Goal: Task Accomplishment & Management: Use online tool/utility

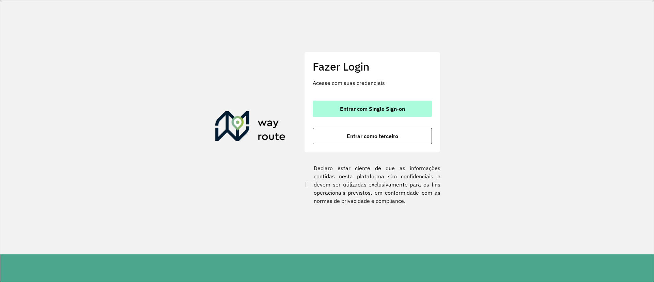
click at [382, 111] on span "Entrar com Single Sign-on" at bounding box center [372, 108] width 65 height 5
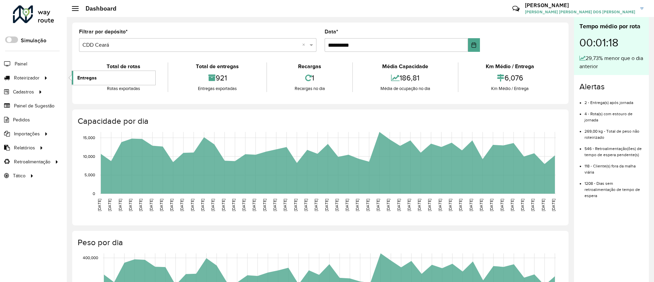
click at [93, 78] on span "Entregas" at bounding box center [86, 77] width 19 height 7
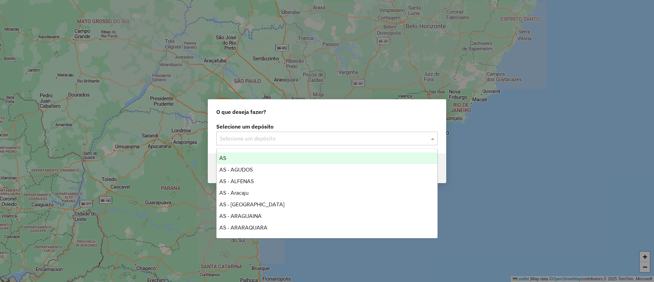
click at [269, 137] on input "text" at bounding box center [320, 139] width 201 height 8
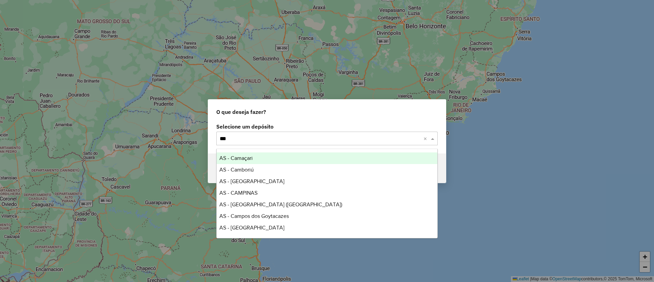
type input "****"
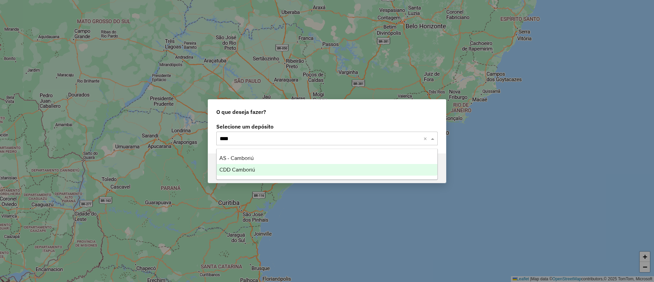
click at [267, 166] on div "CDD Camboriú" at bounding box center [327, 170] width 221 height 12
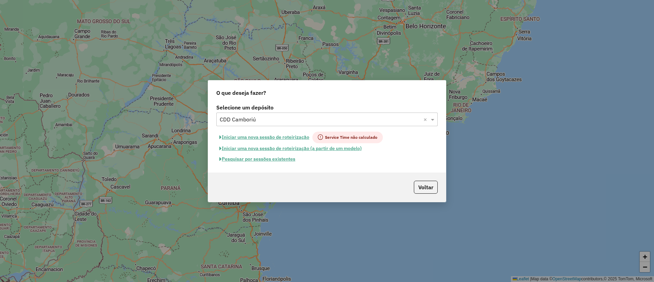
click at [271, 158] on button "Pesquisar por sessões existentes" at bounding box center [257, 159] width 82 height 11
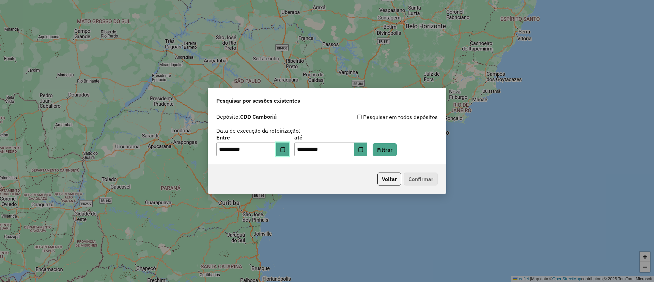
click at [286, 147] on icon "Choose Date" at bounding box center [282, 149] width 5 height 5
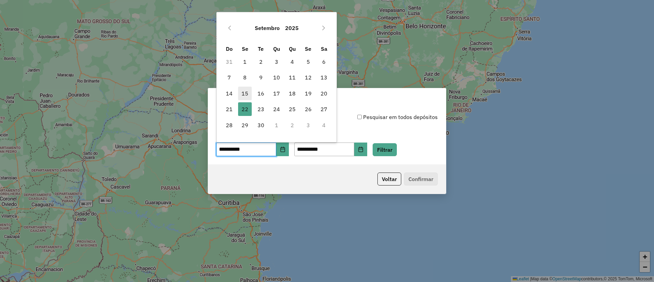
click at [242, 87] on span "15" at bounding box center [245, 94] width 14 height 14
type input "**********"
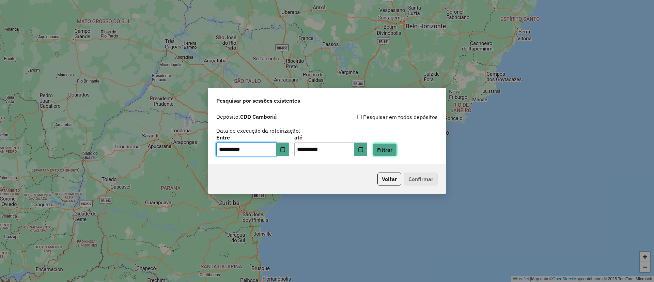
click at [395, 149] on button "Filtrar" at bounding box center [385, 149] width 24 height 13
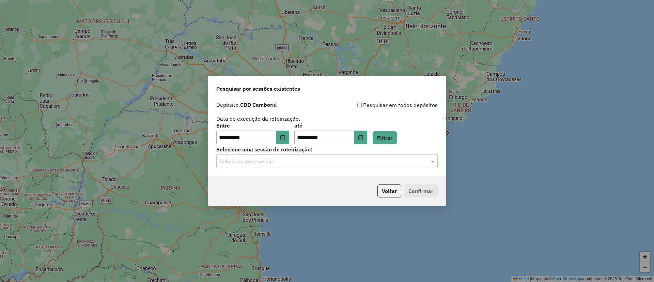
click at [303, 160] on input "text" at bounding box center [320, 161] width 201 height 8
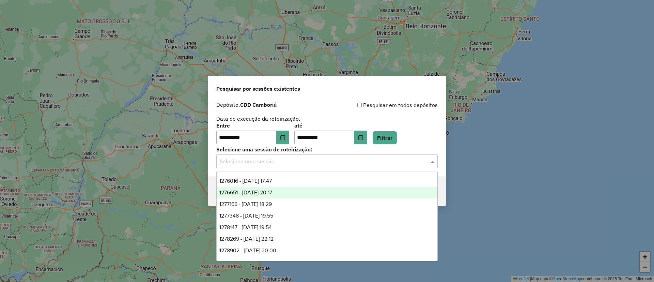
click at [300, 189] on div "1276651 - 16/09/2025 20:17" at bounding box center [327, 193] width 221 height 12
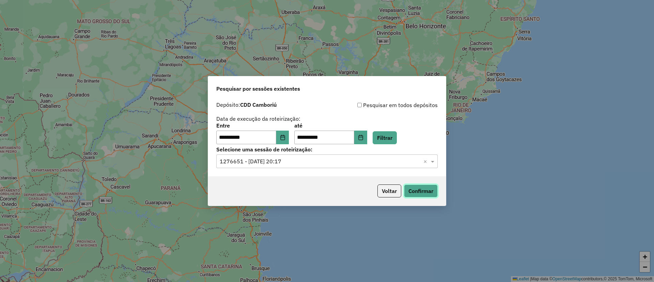
click at [412, 187] on button "Confirmar" at bounding box center [421, 190] width 34 height 13
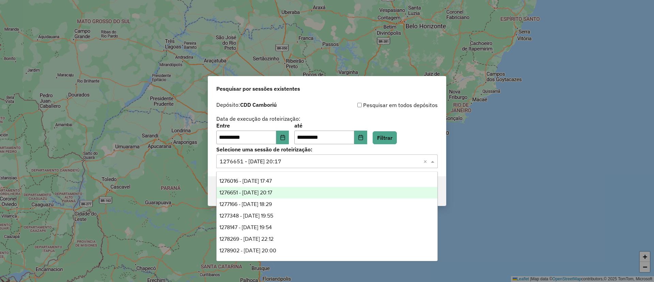
click at [289, 160] on input "text" at bounding box center [320, 161] width 201 height 8
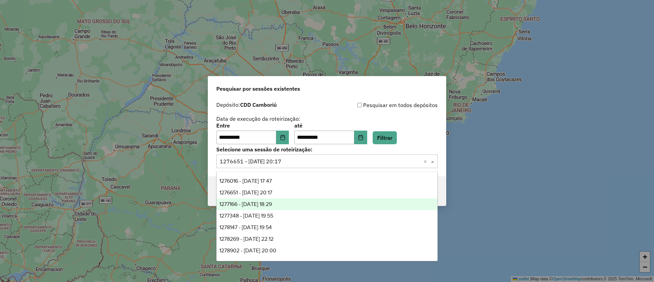
click at [285, 201] on div "1277166 - 17/09/2025 18:29" at bounding box center [327, 204] width 221 height 12
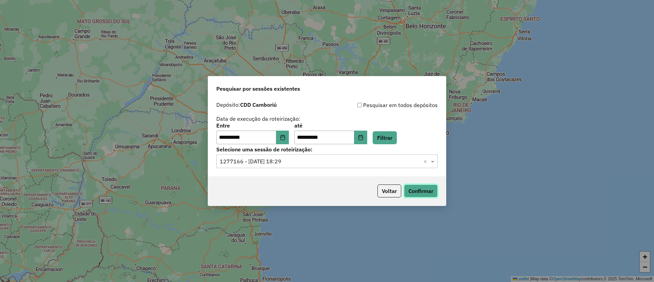
click at [419, 187] on button "Confirmar" at bounding box center [421, 190] width 34 height 13
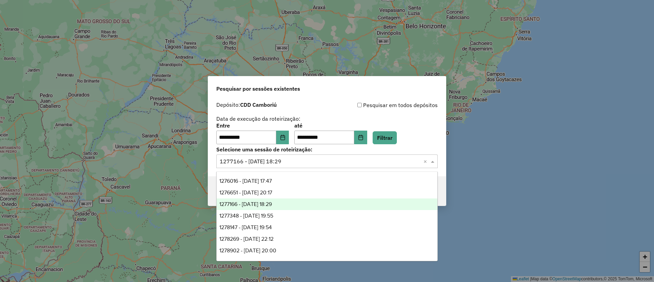
click at [283, 162] on input "text" at bounding box center [320, 161] width 201 height 8
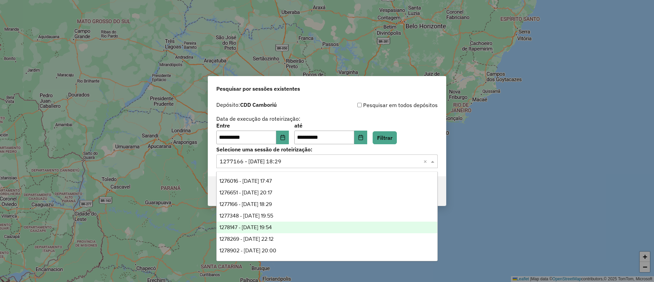
click at [272, 227] on span "1278147 - 18/09/2025 19:54" at bounding box center [245, 227] width 52 height 6
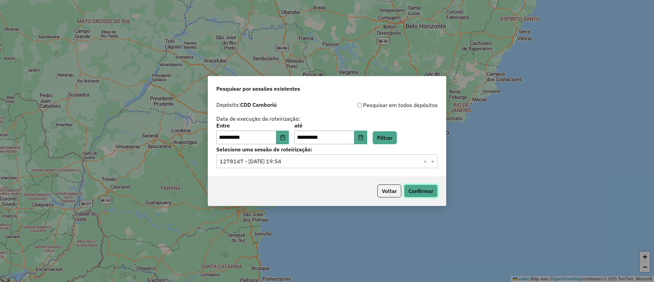
click at [428, 192] on button "Confirmar" at bounding box center [421, 190] width 34 height 13
click at [294, 163] on input "text" at bounding box center [320, 161] width 201 height 8
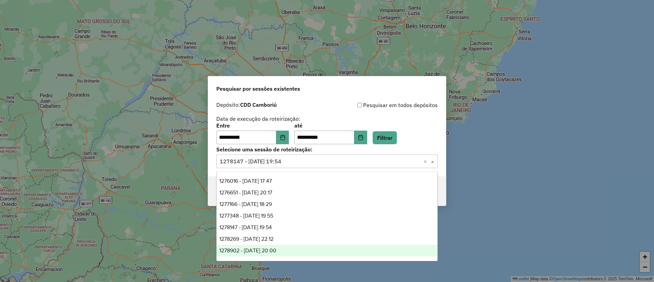
click at [295, 250] on div "1278902 - 19/09/2025 20:00" at bounding box center [327, 251] width 221 height 12
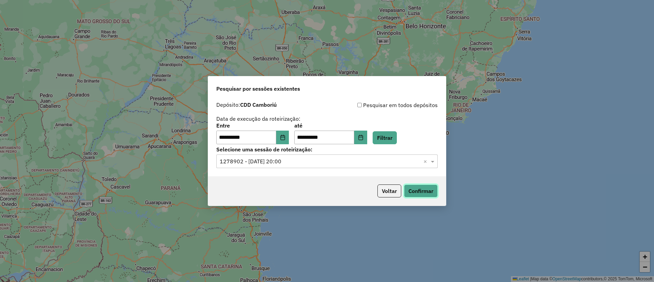
click at [420, 187] on button "Confirmar" at bounding box center [421, 190] width 34 height 13
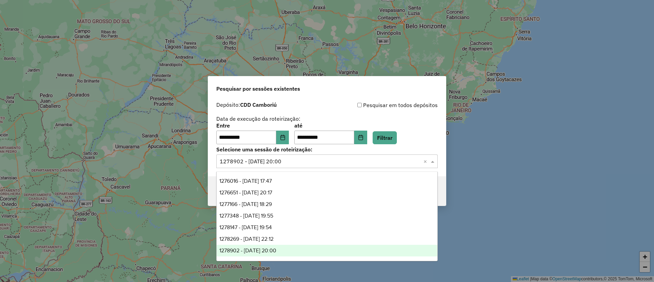
click at [319, 161] on input "text" at bounding box center [320, 161] width 201 height 8
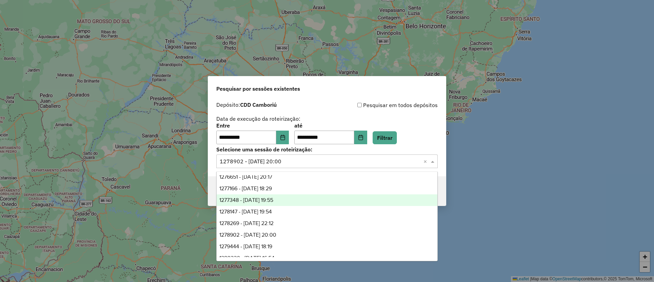
scroll to position [22, 0]
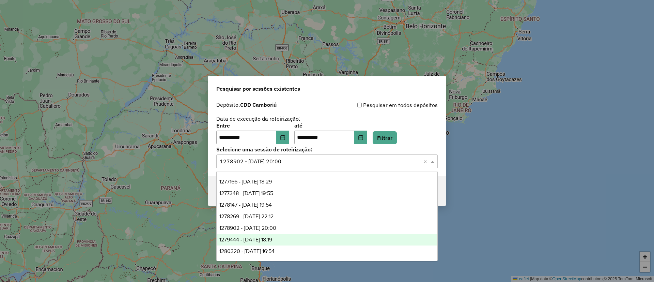
click at [313, 238] on div "1279444 - 20/09/2025 18:19" at bounding box center [327, 240] width 221 height 12
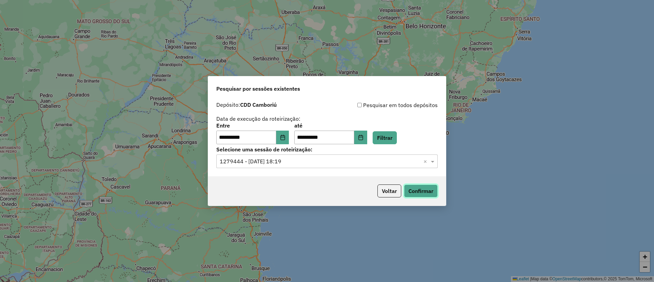
click at [412, 186] on button "Confirmar" at bounding box center [421, 190] width 34 height 13
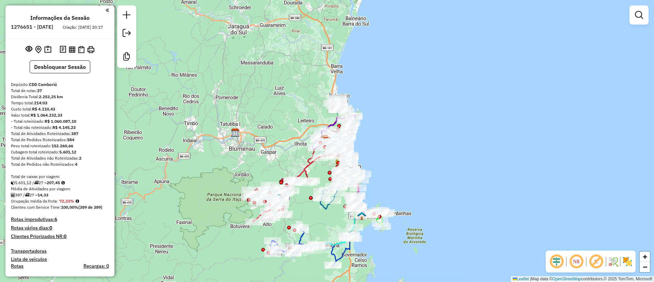
drag, startPoint x: 600, startPoint y: 259, endPoint x: 618, endPoint y: 264, distance: 18.1
click at [600, 260] on em at bounding box center [596, 261] width 16 height 16
click at [632, 262] on img at bounding box center [627, 261] width 11 height 11
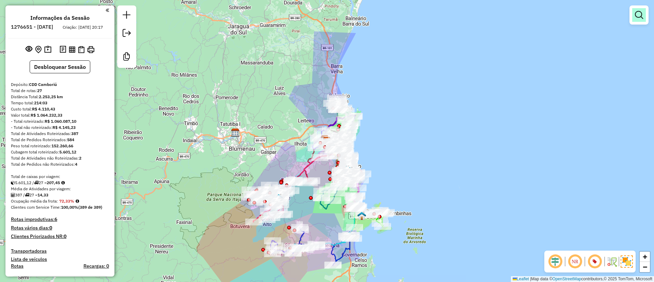
click at [638, 19] on link at bounding box center [640, 15] width 14 height 14
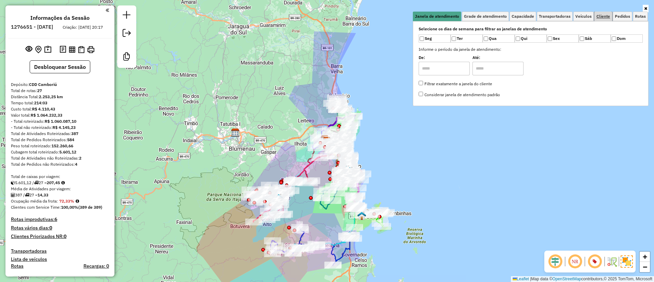
click at [604, 16] on span "Cliente" at bounding box center [604, 16] width 14 height 4
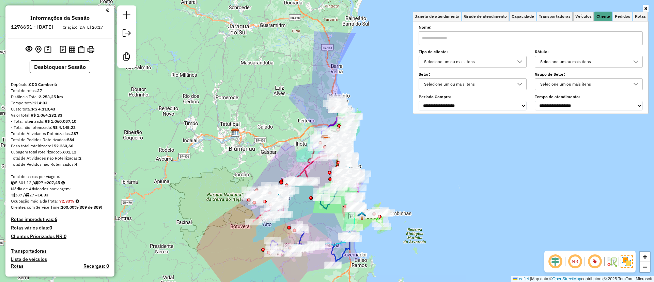
click at [466, 61] on div "Selecione um ou mais itens" at bounding box center [468, 61] width 92 height 11
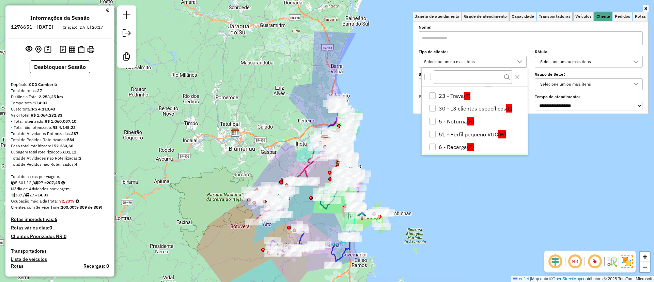
scroll to position [51, 0]
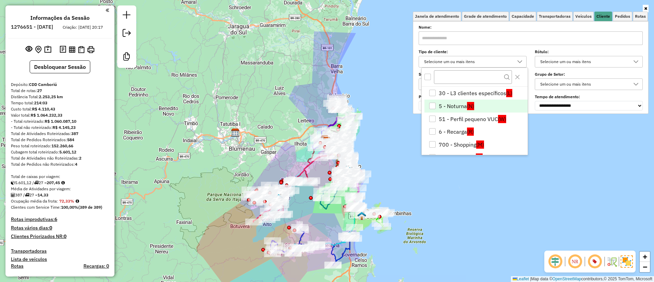
click at [457, 107] on li "5 - Noturna (N)" at bounding box center [476, 106] width 103 height 13
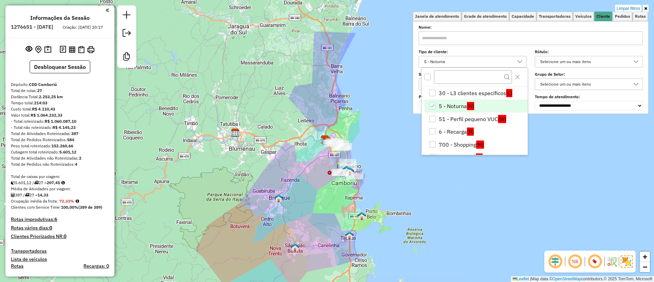
click at [367, 94] on div "Limpar filtros Janela de atendimento Grade de atendimento Capacidade Transporta…" at bounding box center [327, 141] width 654 height 282
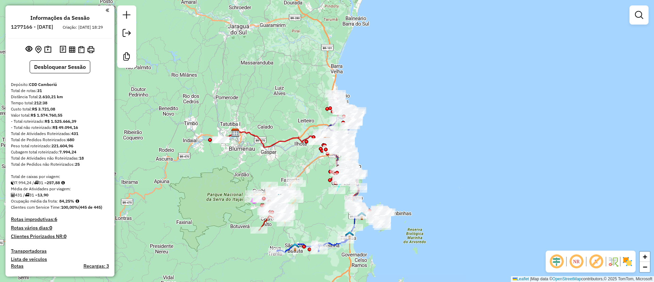
click at [595, 259] on em at bounding box center [596, 261] width 16 height 16
click at [630, 264] on img at bounding box center [627, 261] width 11 height 11
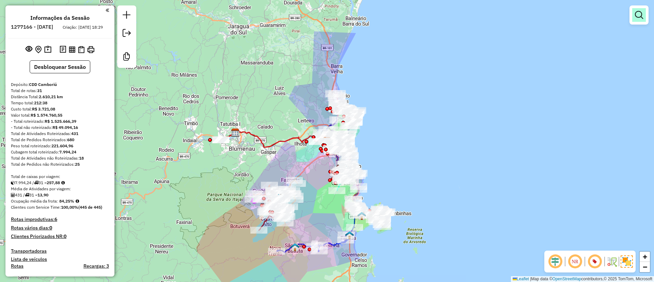
click at [639, 15] on em at bounding box center [639, 15] width 8 height 8
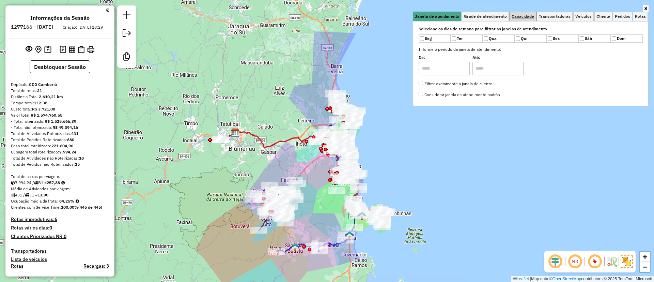
click at [525, 16] on span "Capacidade" at bounding box center [523, 16] width 22 height 4
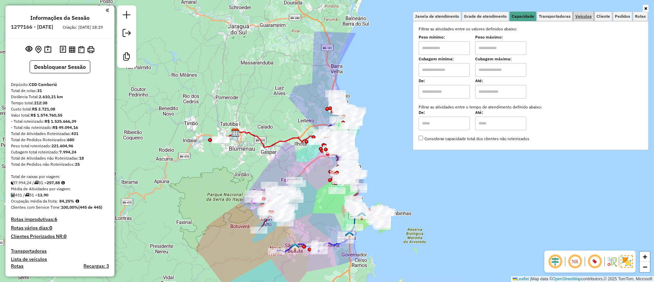
click at [589, 14] on span "Veículos" at bounding box center [584, 16] width 16 height 4
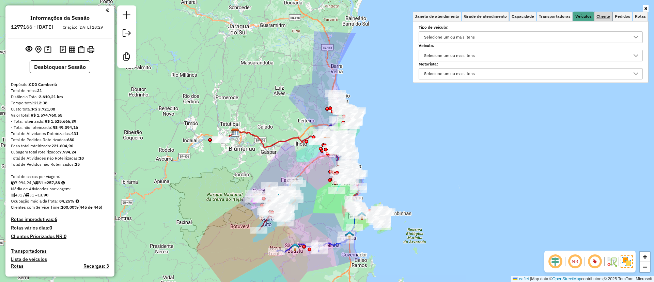
click at [604, 17] on span "Cliente" at bounding box center [604, 16] width 14 height 4
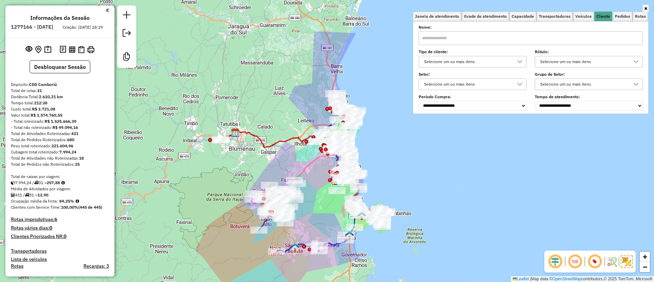
click at [464, 67] on div "**********" at bounding box center [531, 68] width 224 height 84
click at [471, 63] on div "Selecione um ou mais itens" at bounding box center [468, 61] width 92 height 11
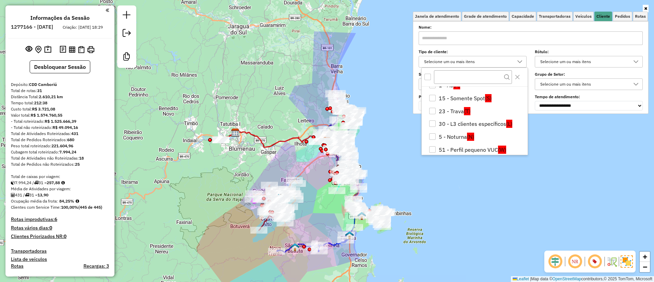
scroll to position [51, 0]
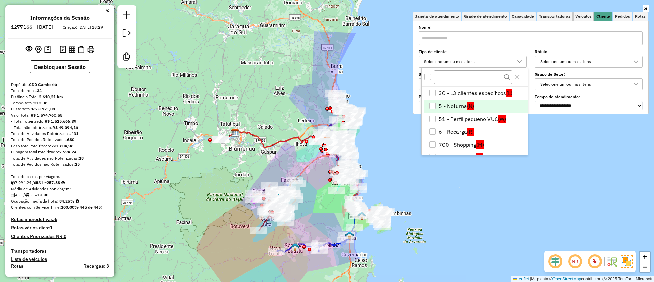
click at [454, 105] on li "5 - Noturna (N)" at bounding box center [476, 106] width 103 height 13
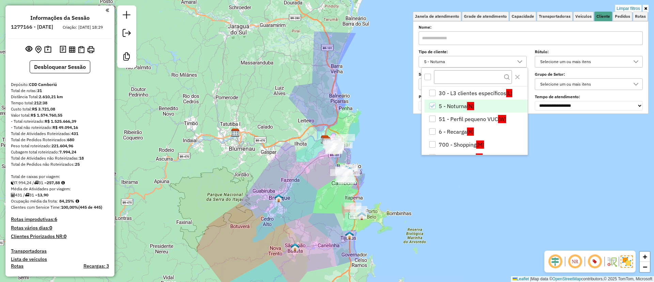
click at [404, 145] on div "Limpar filtros Janela de atendimento Grade de atendimento Capacidade Transporta…" at bounding box center [327, 141] width 654 height 282
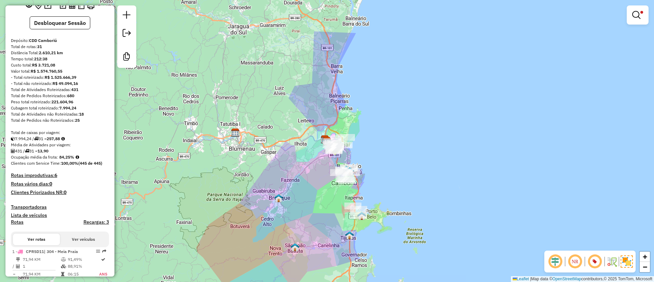
scroll to position [153, 0]
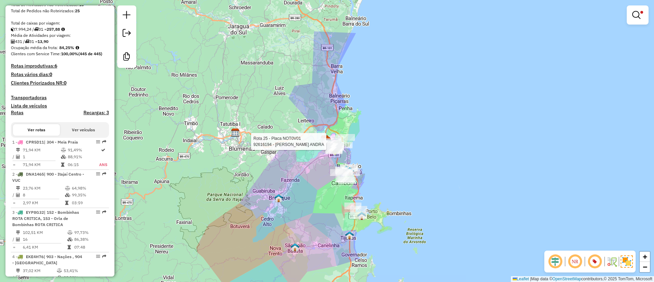
select select "**********"
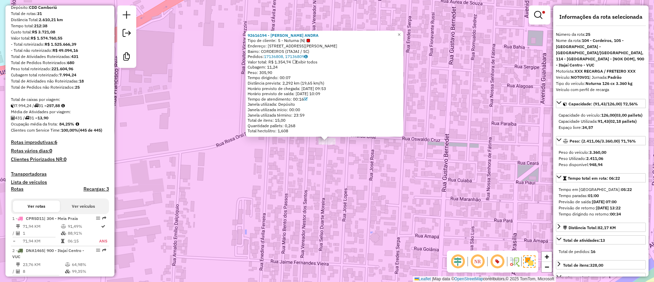
scroll to position [0, 0]
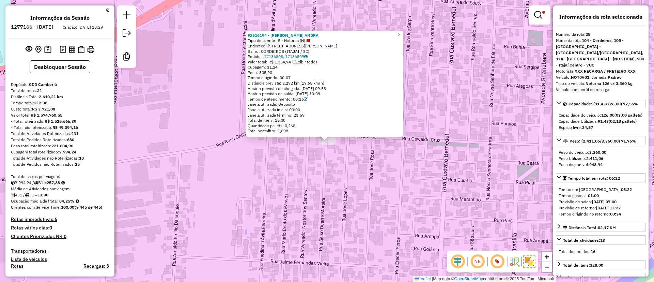
drag, startPoint x: 374, startPoint y: 277, endPoint x: 378, endPoint y: 277, distance: 4.4
click at [374, 277] on div "92616194 - ANTONIO MAYKON ANDRA Tipo de cliente: 5 - Noturna (N) Endereço: R SE…" at bounding box center [327, 141] width 654 height 282
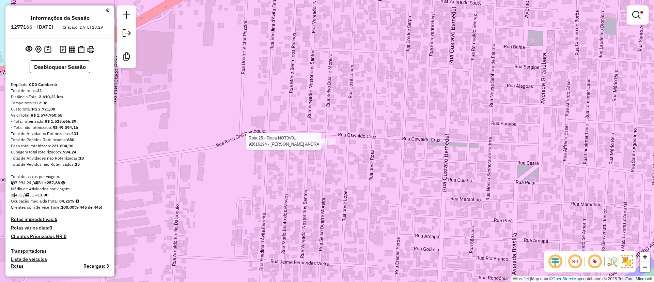
select select "**********"
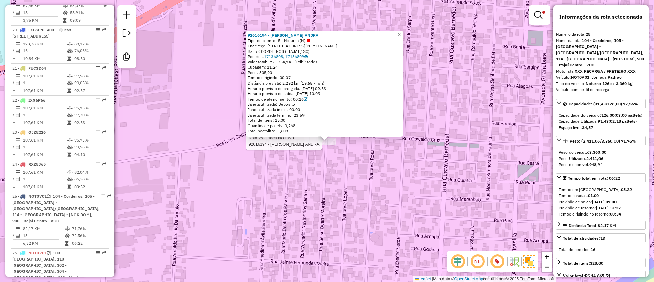
scroll to position [1202, 0]
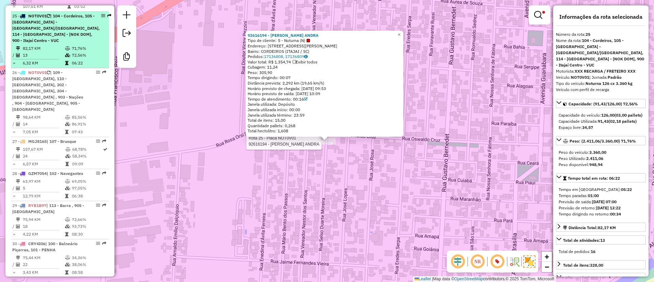
click at [60, 25] on div "25 - NOT0V01 | 104 - Cordeiros, 105 -Itajaí - São Vicente/Ressacada, 114 - Beto…" at bounding box center [56, 28] width 88 height 31
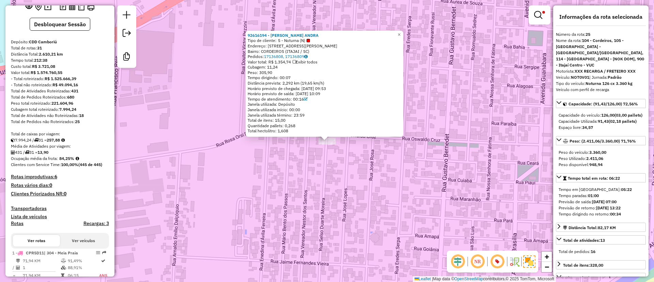
scroll to position [0, 0]
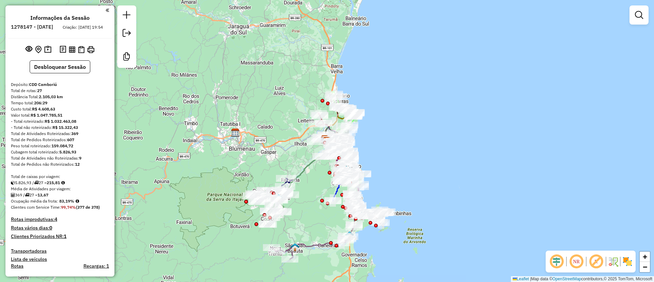
click at [596, 261] on em at bounding box center [596, 261] width 16 height 16
click at [631, 261] on img at bounding box center [627, 261] width 11 height 11
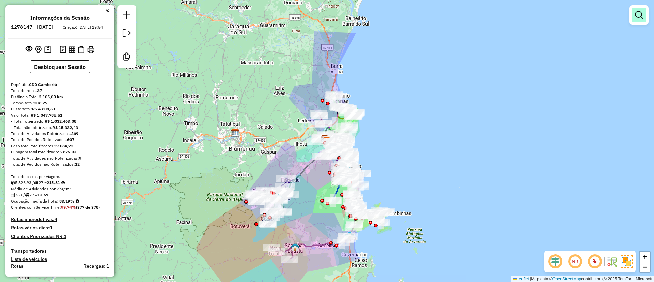
click at [643, 15] on em at bounding box center [639, 15] width 8 height 8
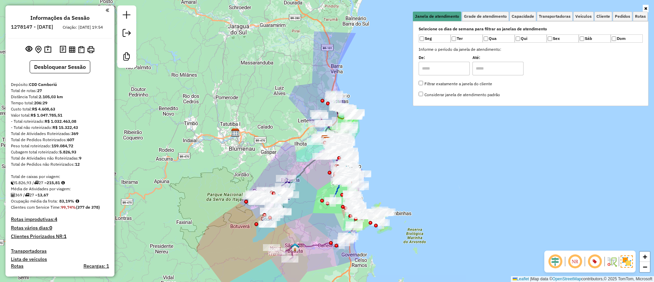
click at [520, 10] on div at bounding box center [531, 8] width 236 height 6
click at [603, 14] on span "Cliente" at bounding box center [604, 16] width 14 height 4
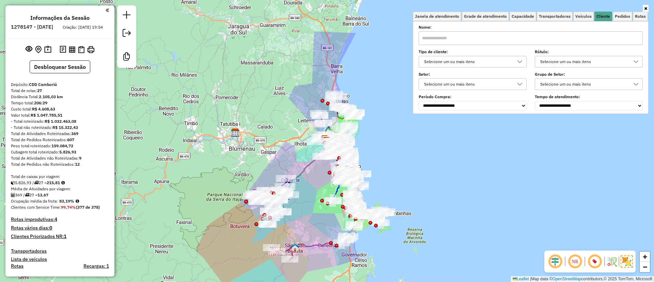
click at [485, 63] on div "Selecione um ou mais itens" at bounding box center [468, 61] width 92 height 11
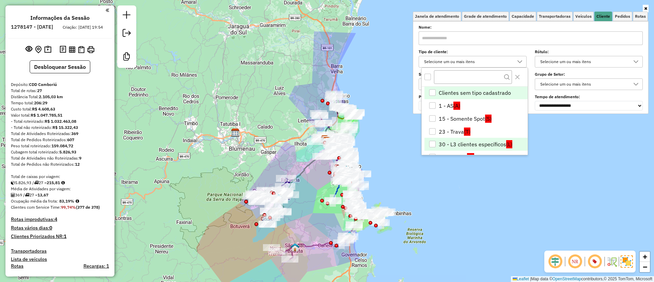
scroll to position [51, 0]
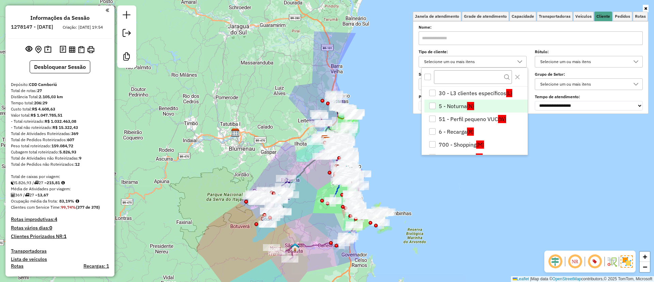
click at [454, 108] on li "5 - Noturna (N)" at bounding box center [476, 106] width 103 height 13
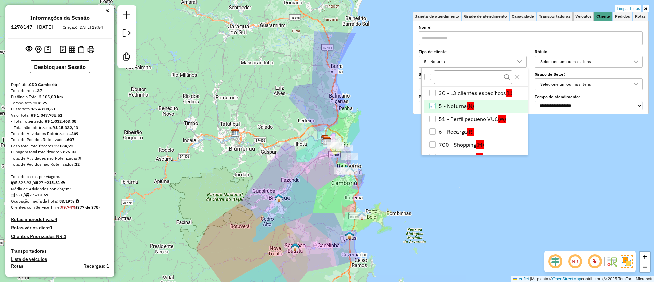
click at [376, 131] on div "Limpar filtros Janela de atendimento Grade de atendimento Capacidade Transporta…" at bounding box center [327, 141] width 654 height 282
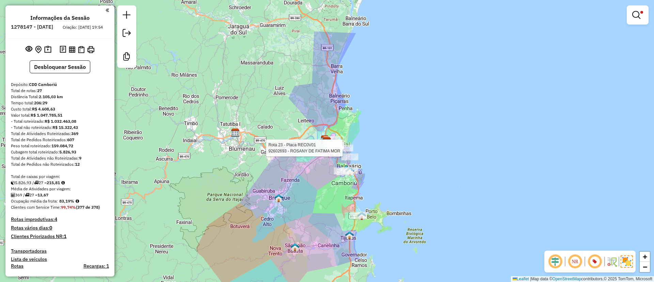
select select "**********"
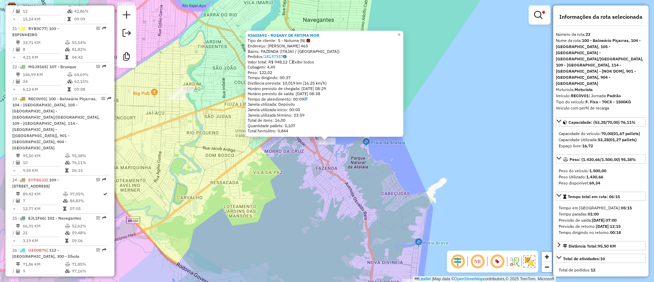
scroll to position [1168, 0]
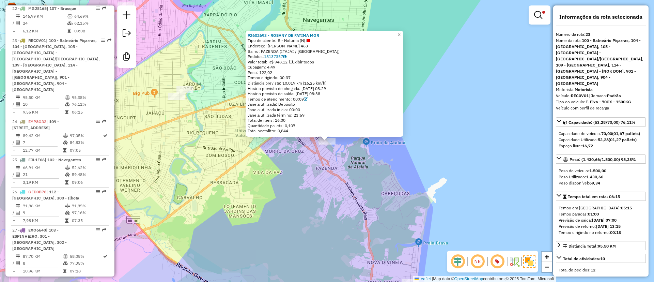
click at [403, 172] on div "92602693 - ROSANY DE FATIMA MOR Tipo de cliente: 5 - Noturna (N) Endereço: R LA…" at bounding box center [327, 141] width 654 height 282
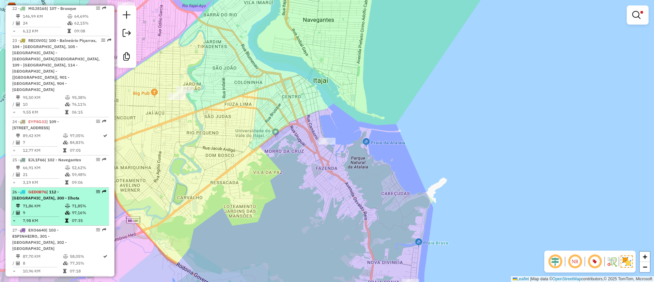
scroll to position [1117, 0]
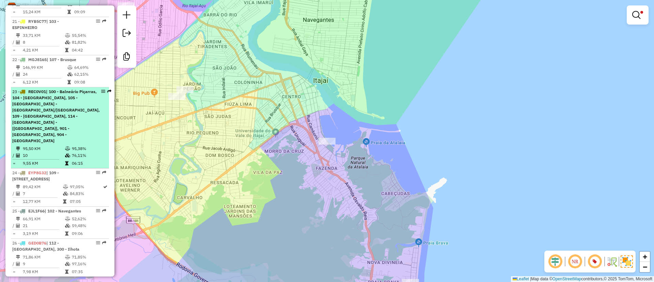
click at [68, 89] on span "| 100 - Balneário Piçarras, 104 - Cordeiros, 105 -Itajaí - São Vicente/Ressacad…" at bounding box center [56, 116] width 88 height 54
select select "**********"
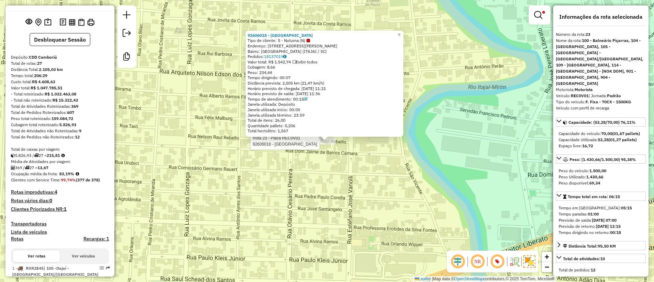
scroll to position [0, 0]
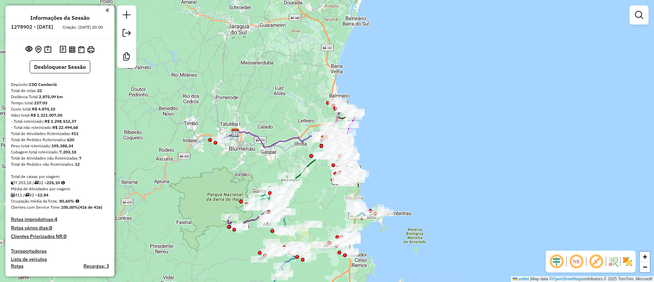
click at [600, 260] on em at bounding box center [596, 261] width 16 height 16
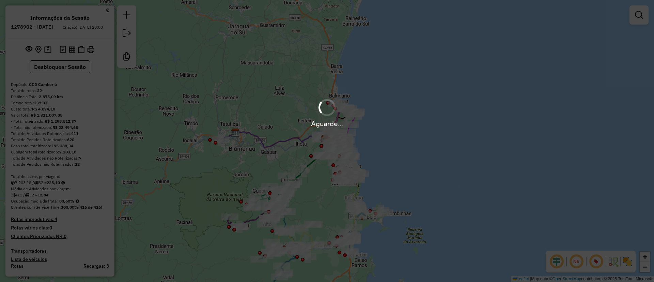
click at [631, 262] on hb-app "Aguarde... Pop-up bloqueado! Seu navegador bloqueou automáticamente a abertura …" at bounding box center [327, 141] width 654 height 282
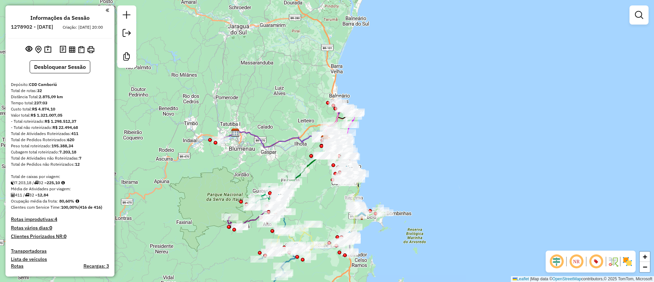
click at [641, 24] on div at bounding box center [639, 14] width 19 height 19
click at [641, 16] on em at bounding box center [639, 15] width 8 height 8
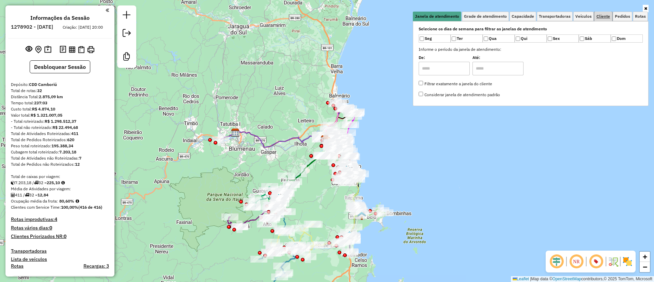
click at [604, 14] on span "Cliente" at bounding box center [604, 16] width 14 height 4
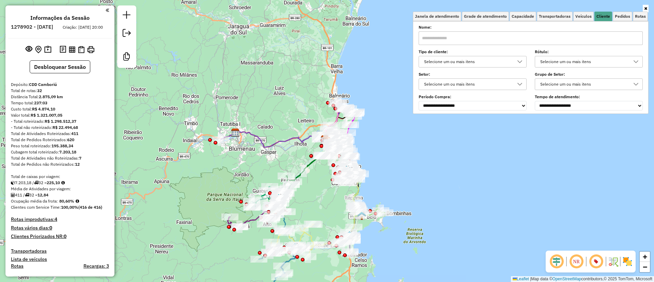
click at [450, 62] on div "Selecione um ou mais itens" at bounding box center [468, 61] width 92 height 11
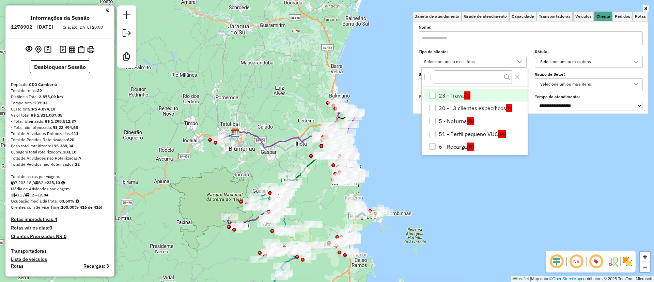
scroll to position [51, 0]
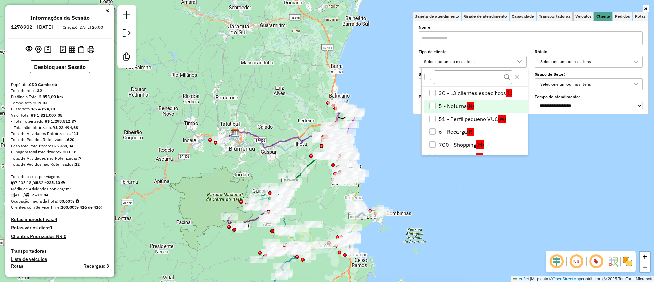
click at [454, 103] on li "5 - Noturna (N)" at bounding box center [476, 106] width 103 height 13
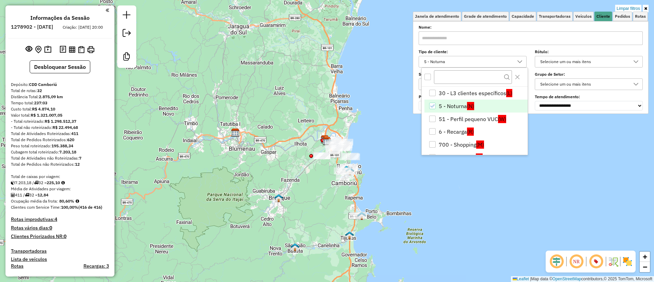
click at [389, 142] on div "Limpar filtros Janela de atendimento Grade de atendimento Capacidade Transporta…" at bounding box center [327, 141] width 654 height 282
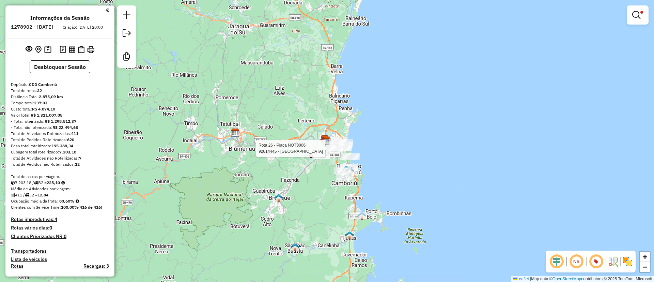
select select "**********"
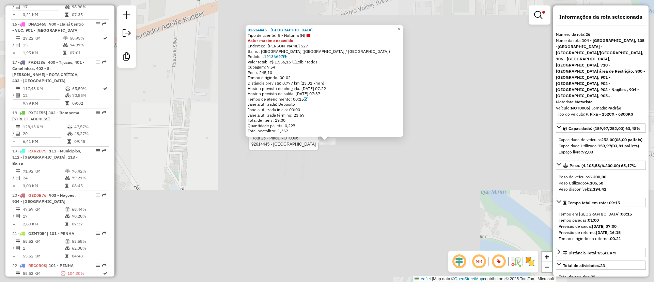
scroll to position [1301, 0]
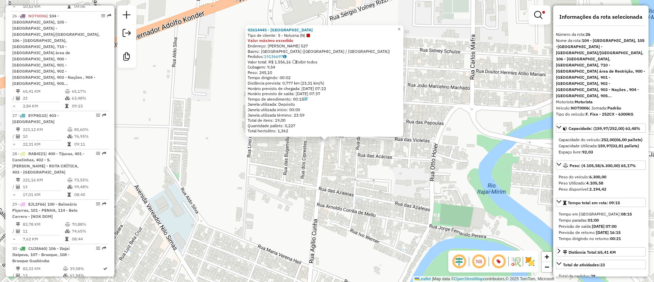
click at [329, 202] on div "Rota 26 - Placa NOT0006 92614445 - CHAPOLIM POINT CAFET 92614445 - CHAPOLIM POI…" at bounding box center [327, 141] width 654 height 282
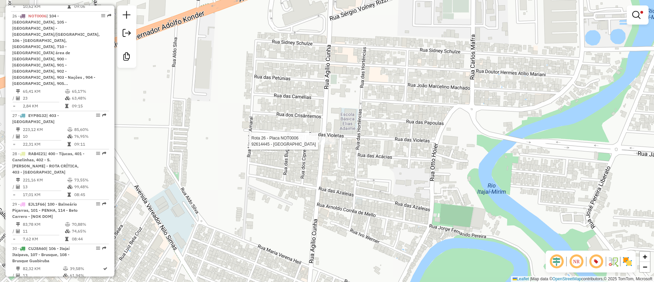
select select "**********"
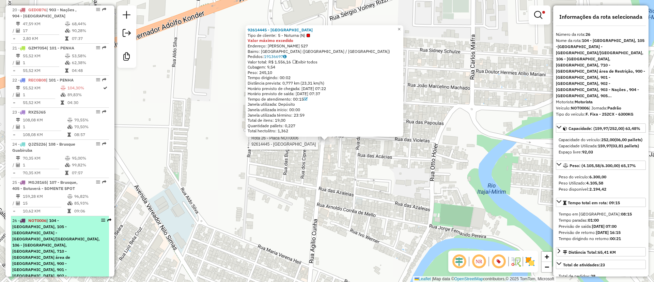
scroll to position [1148, 0]
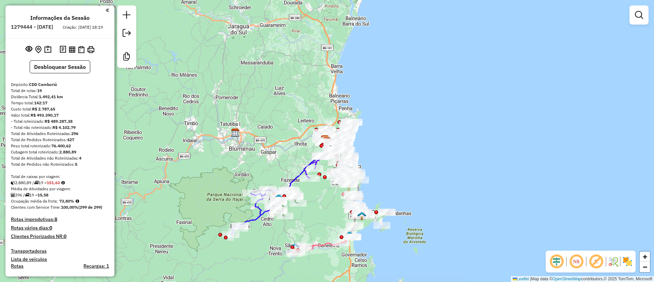
click at [593, 262] on em at bounding box center [596, 261] width 16 height 16
click at [630, 263] on img at bounding box center [627, 261] width 11 height 11
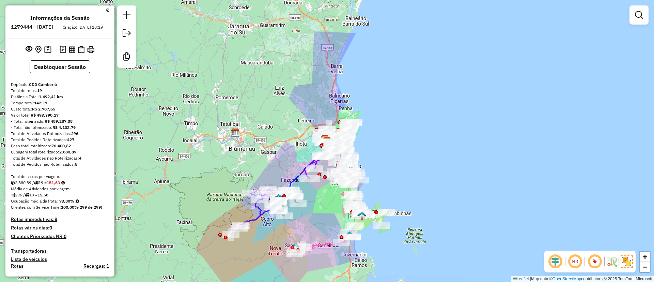
click at [637, 15] on em at bounding box center [639, 15] width 8 height 8
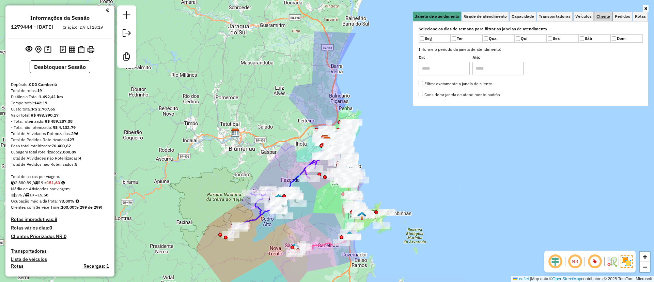
click at [603, 16] on span "Cliente" at bounding box center [604, 16] width 14 height 4
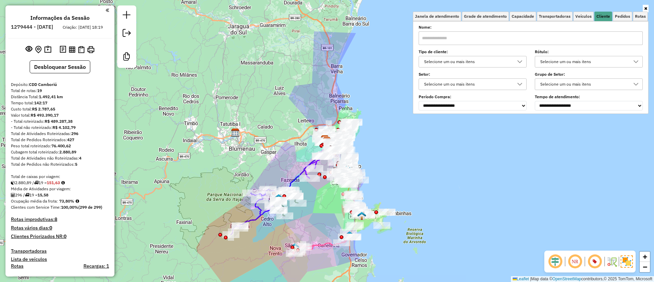
click at [479, 67] on div "Selecione um ou mais itens" at bounding box center [468, 61] width 92 height 11
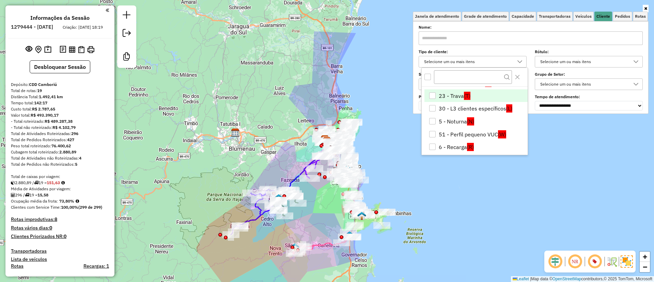
scroll to position [51, 0]
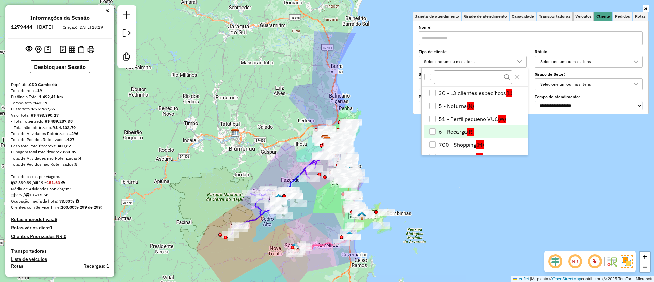
click at [460, 131] on li "6 - Recarga (R)" at bounding box center [476, 131] width 103 height 13
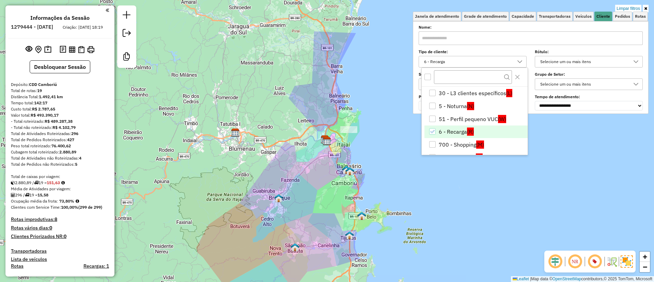
click at [458, 131] on li "6 - Recarga (R)" at bounding box center [476, 131] width 103 height 13
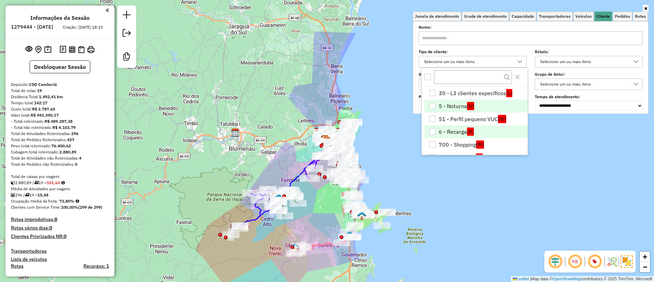
click at [456, 105] on li "5 - Noturna (N)" at bounding box center [476, 106] width 103 height 13
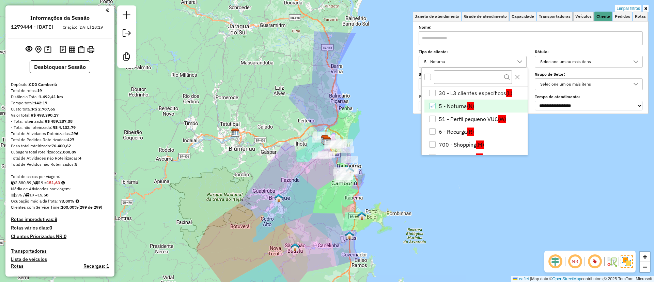
click at [488, 206] on div "Limpar filtros Janela de atendimento Grade de atendimento Capacidade Transporta…" at bounding box center [327, 141] width 654 height 282
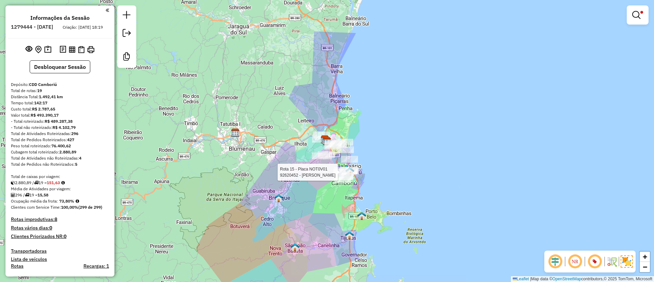
select select "**********"
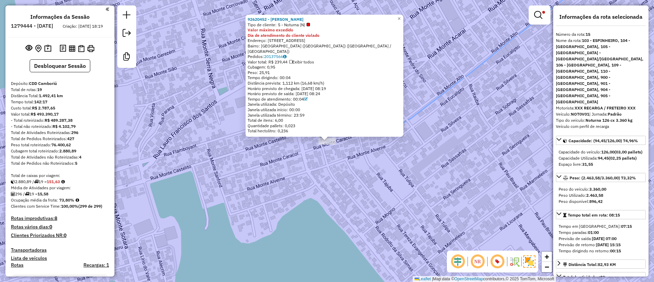
scroll to position [0, 0]
click at [484, 115] on div "92620452 - [PERSON_NAME] Tipo de cliente: 5 - Noturna (N) Valor máximo excedido…" at bounding box center [327, 141] width 654 height 282
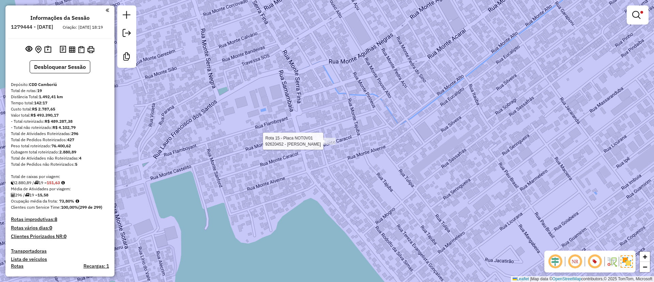
select select "**********"
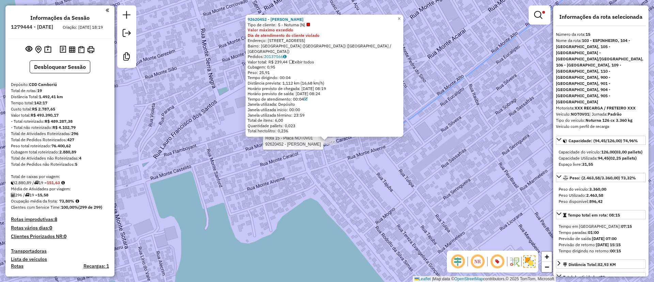
scroll to position [826, 0]
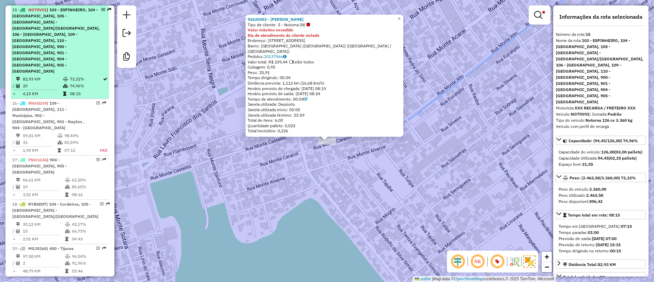
click at [55, 47] on span "| 103 - ESPINHEIRO, 104 - [GEOGRAPHIC_DATA], 105 -[GEOGRAPHIC_DATA] - [GEOGRAPH…" at bounding box center [56, 40] width 88 height 66
